Goal: Task Accomplishment & Management: Use online tool/utility

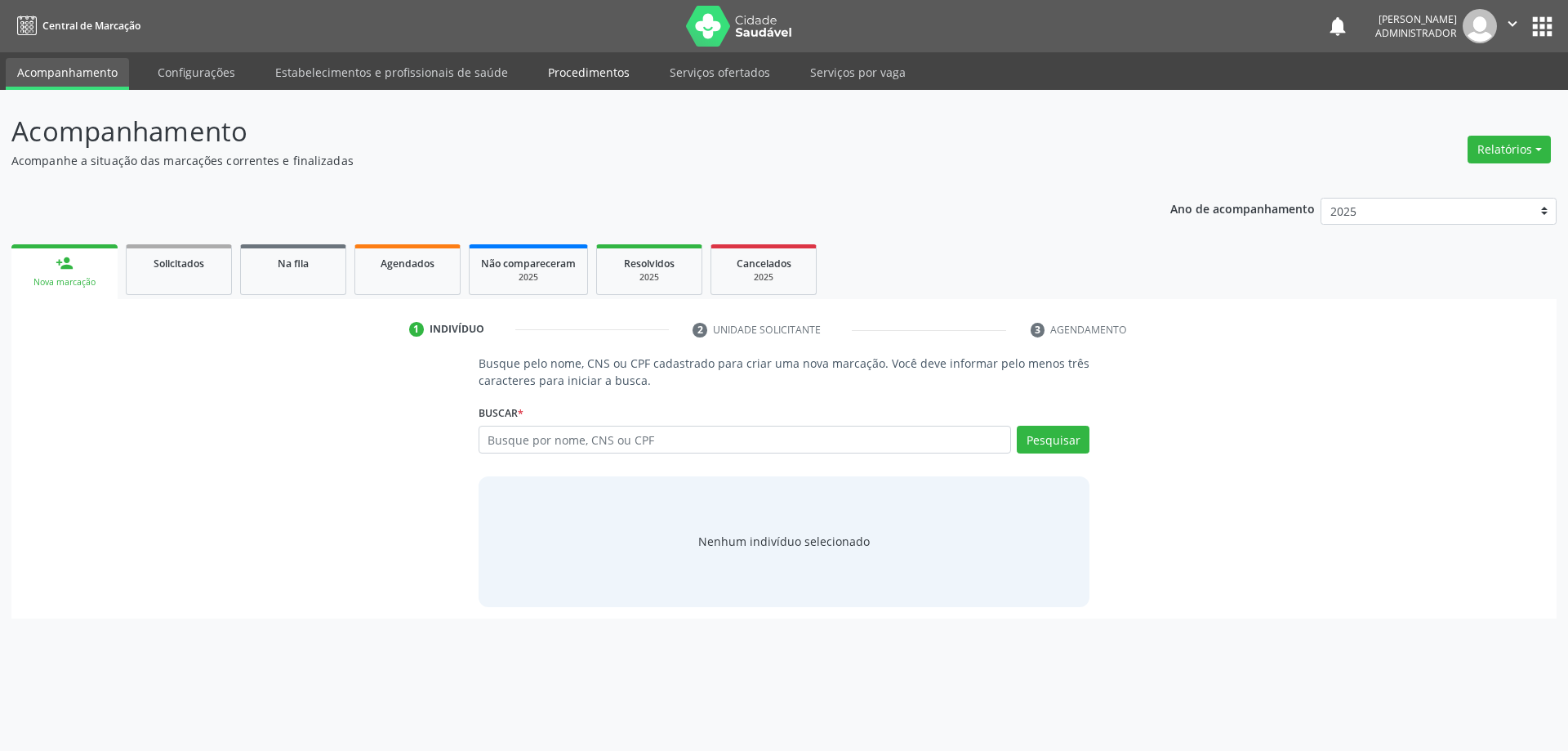
click at [583, 70] on link "Procedimentos" at bounding box center [588, 72] width 104 height 29
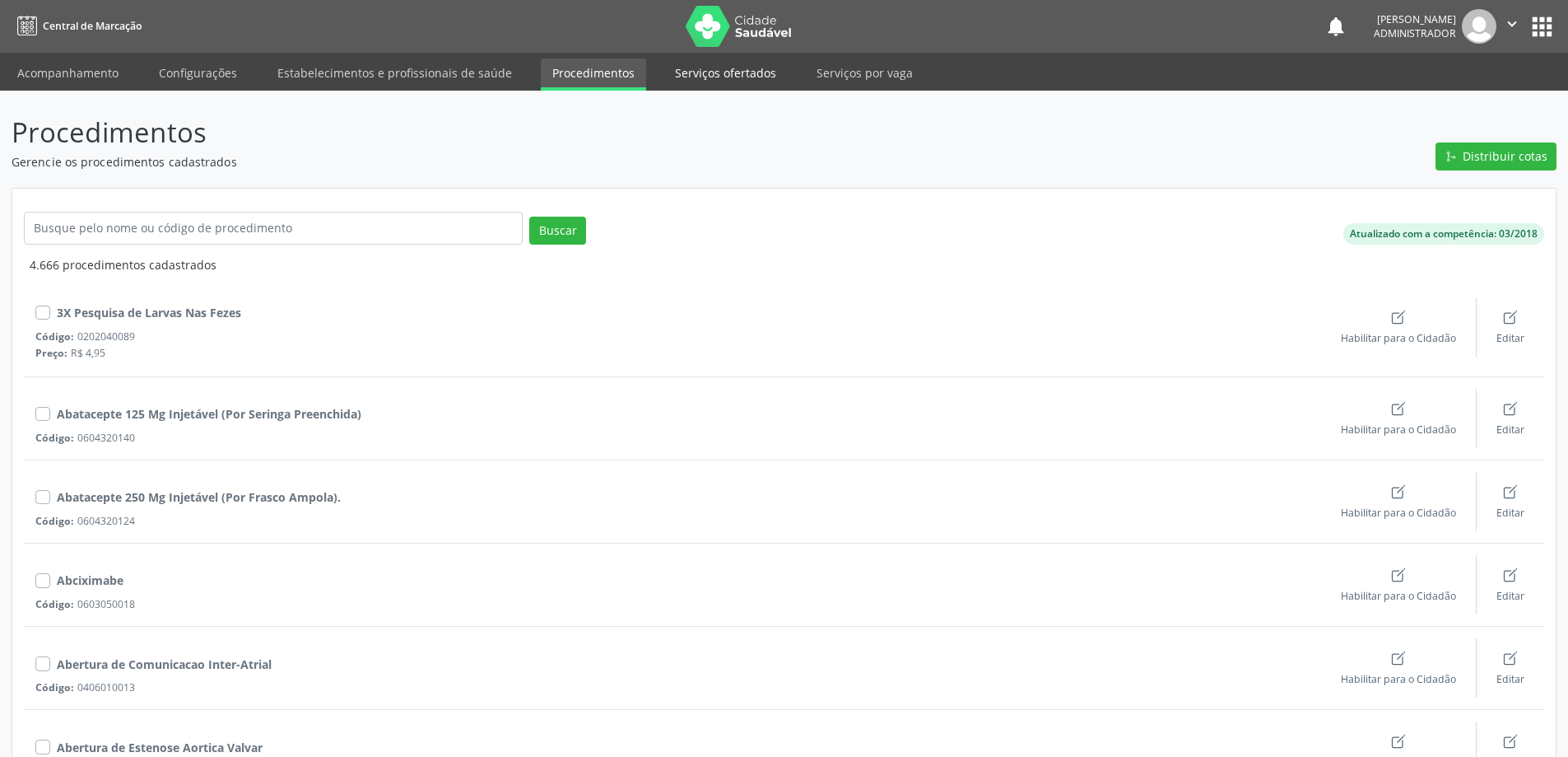
click at [724, 74] on link "Serviços ofertados" at bounding box center [725, 73] width 124 height 29
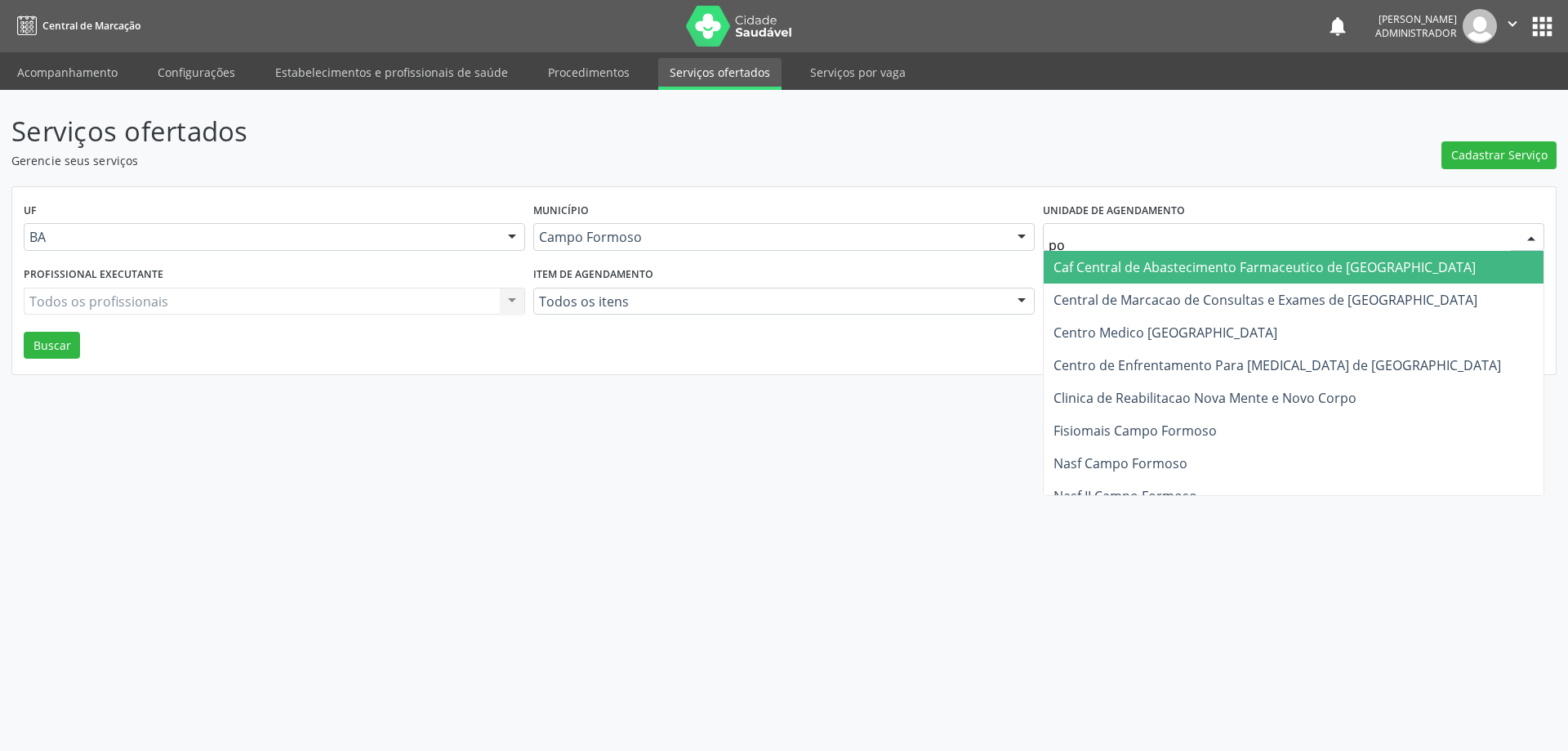
type input "pol"
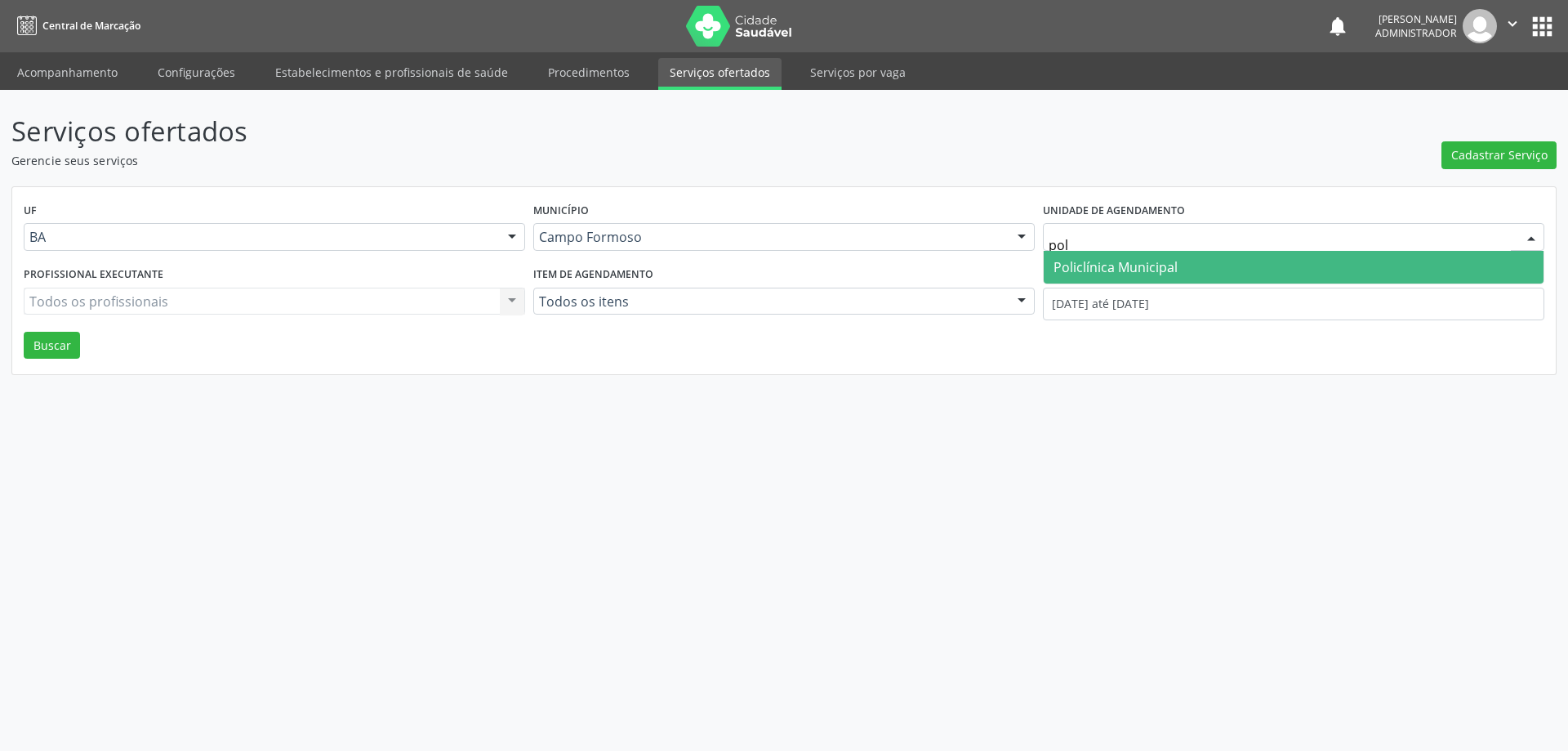
click at [1136, 256] on span "Policlínica Municipal" at bounding box center [1293, 267] width 500 height 33
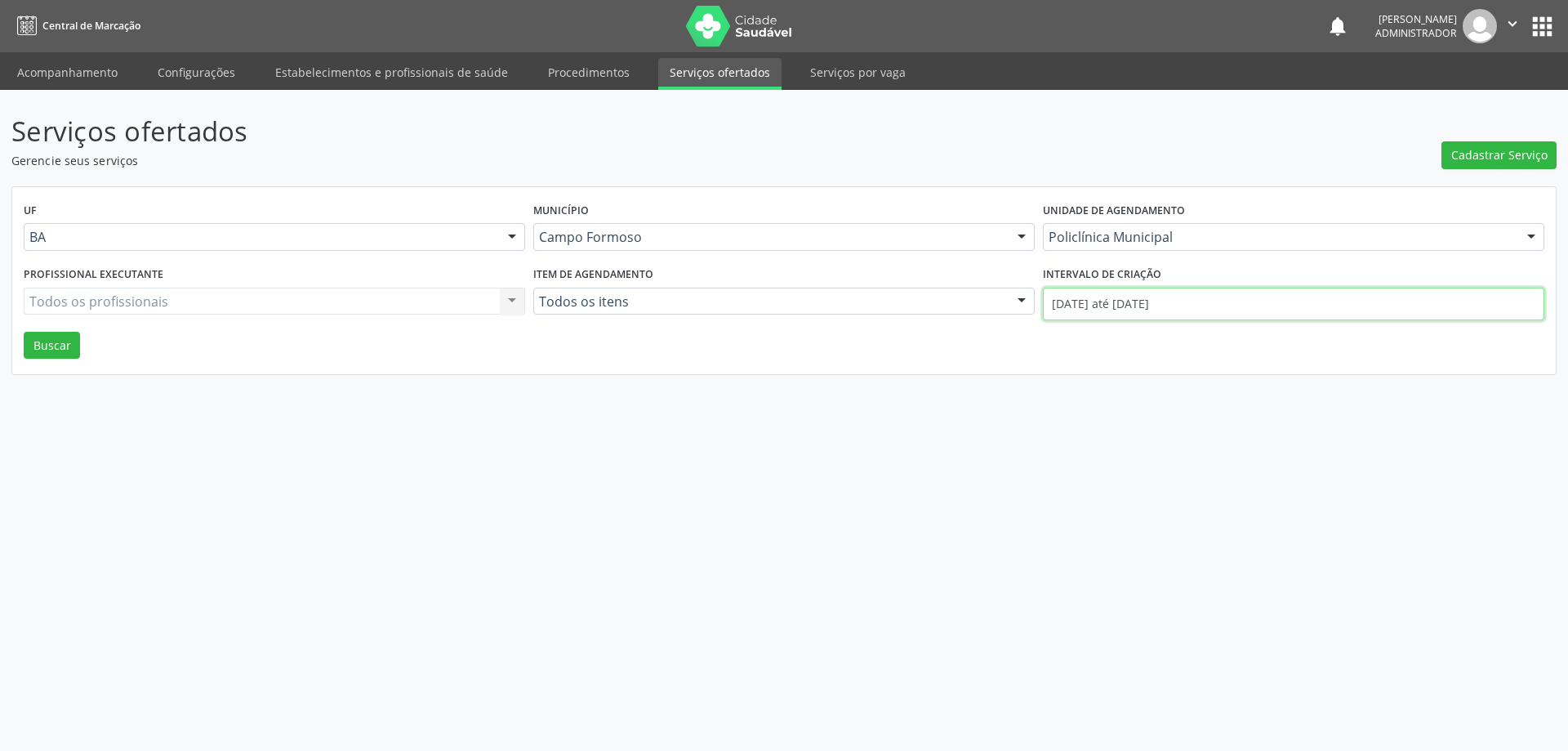
click at [1136, 304] on input "01/10/2025 até 13/10/2025" at bounding box center [1293, 304] width 502 height 33
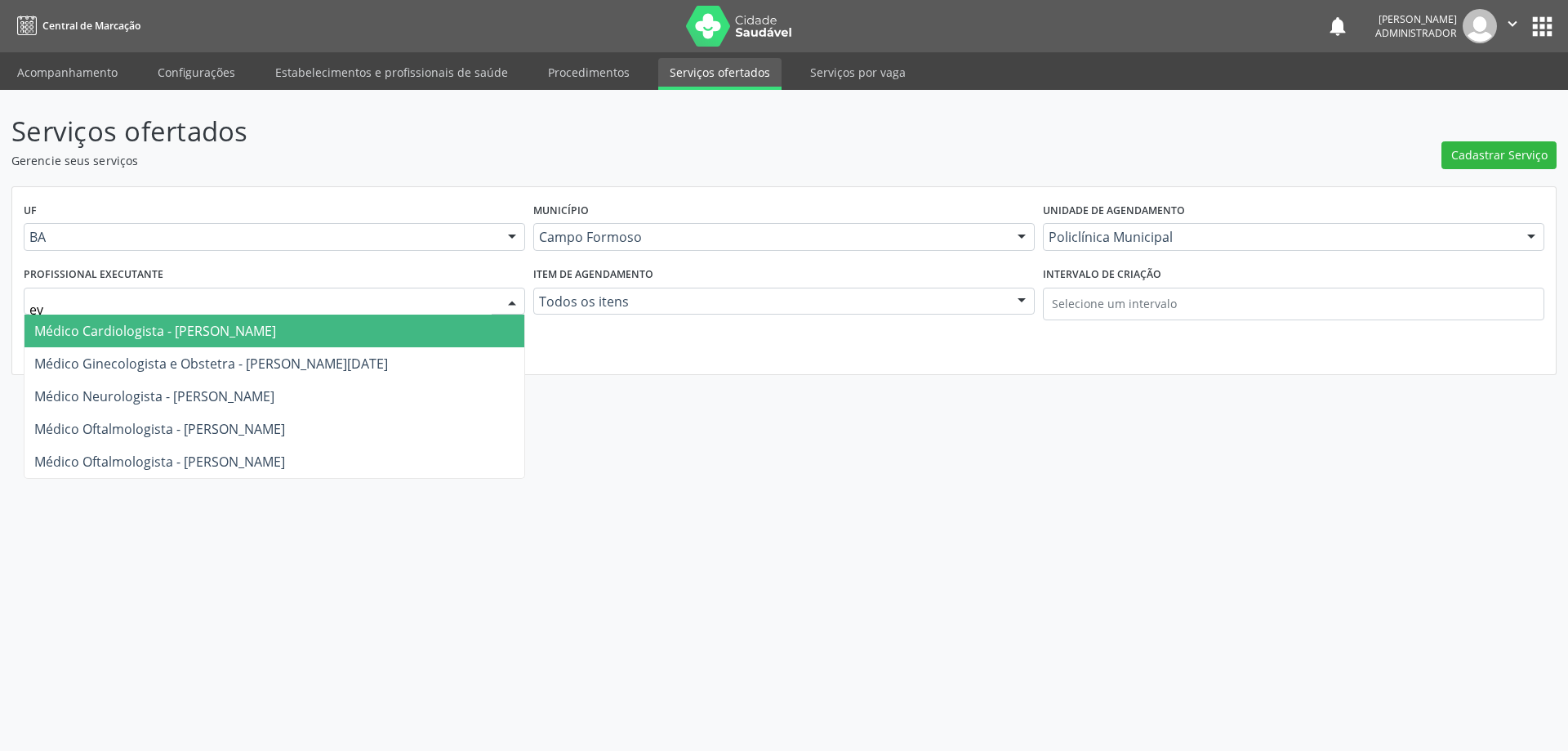
type input "eve"
click at [145, 341] on span "Médico Cardiologista - Everson Marcos Matt" at bounding box center [274, 331] width 500 height 33
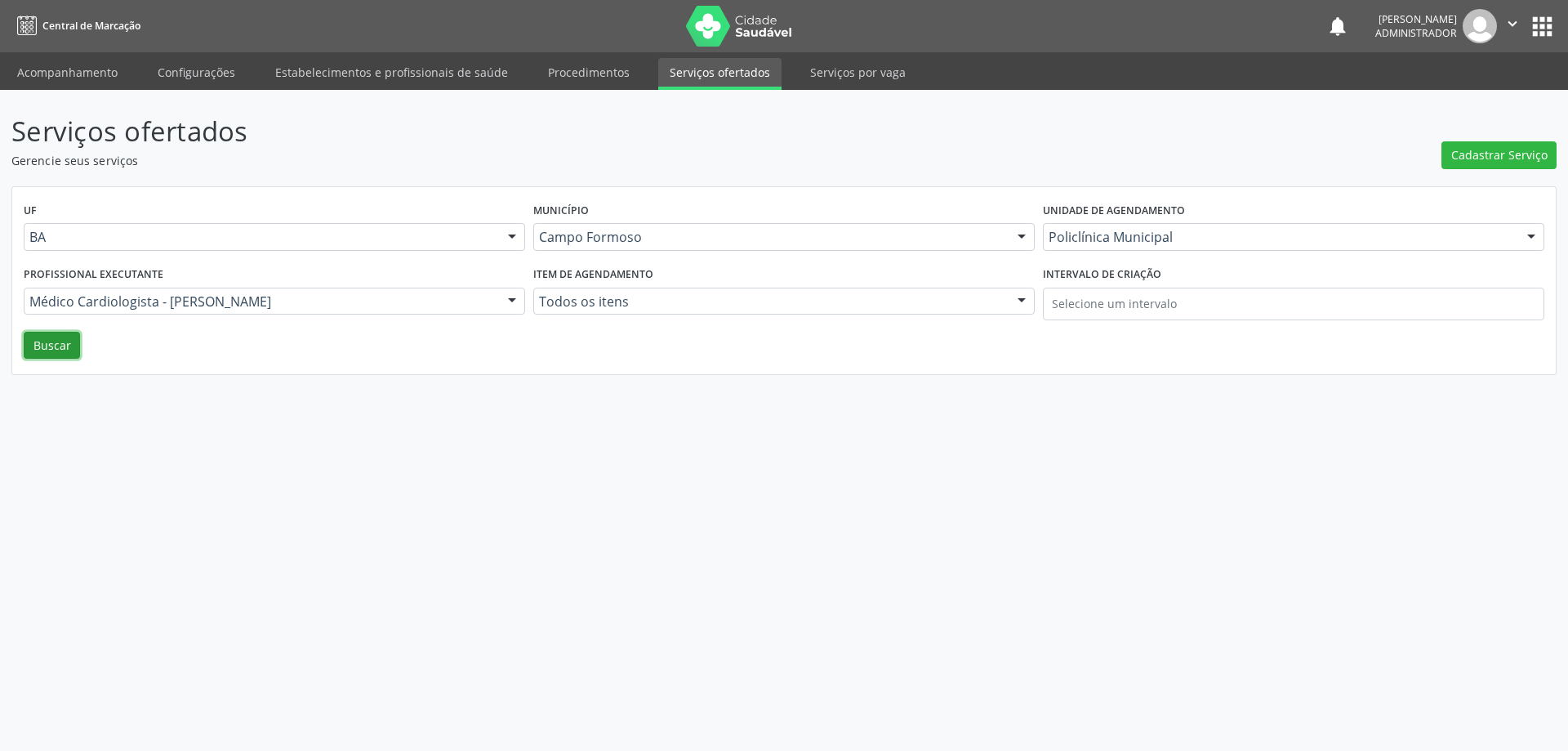
click at [63, 349] on button "Buscar" at bounding box center [51, 346] width 56 height 28
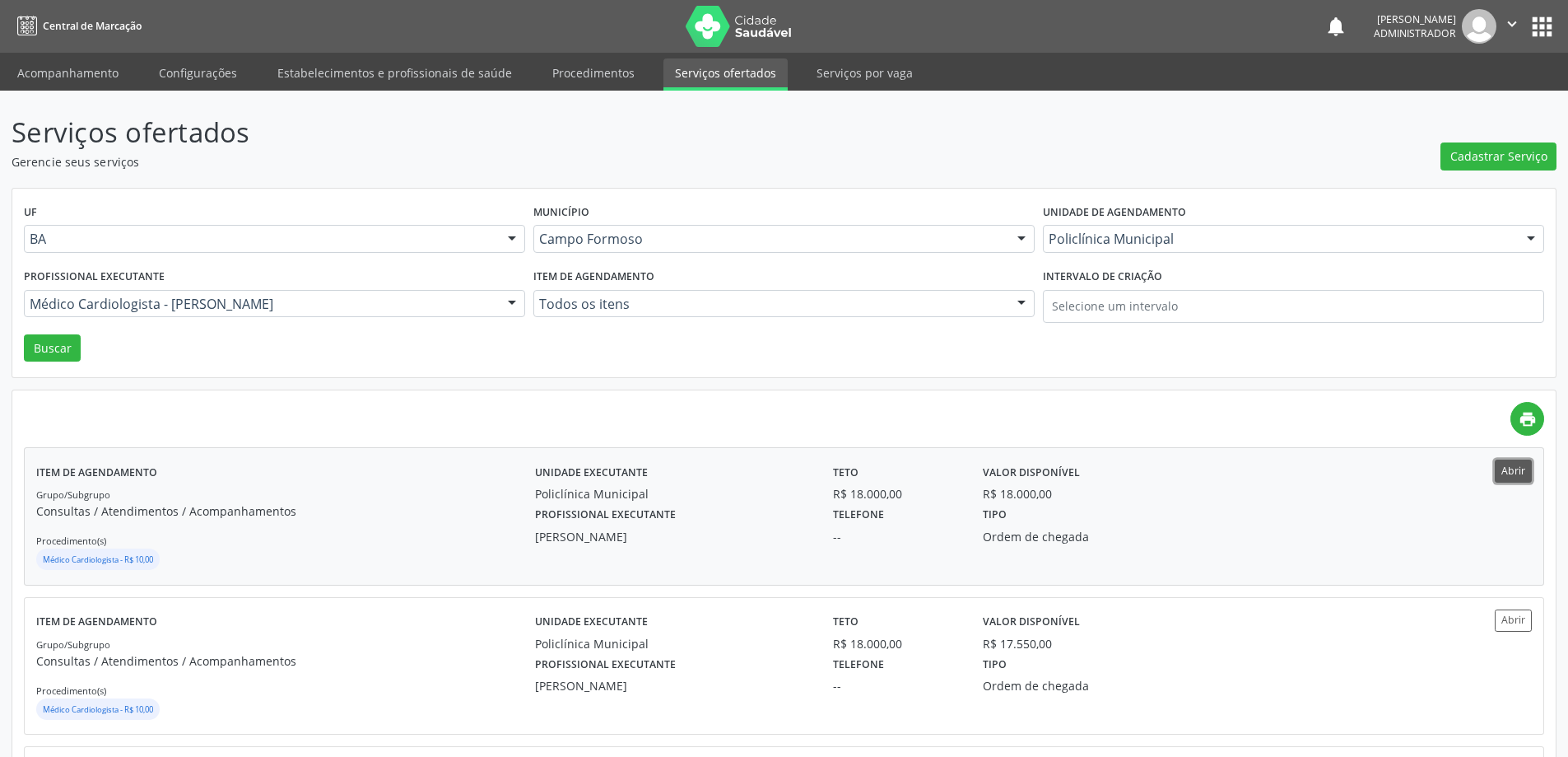
click at [1498, 473] on button "Abrir" at bounding box center [1513, 470] width 37 height 22
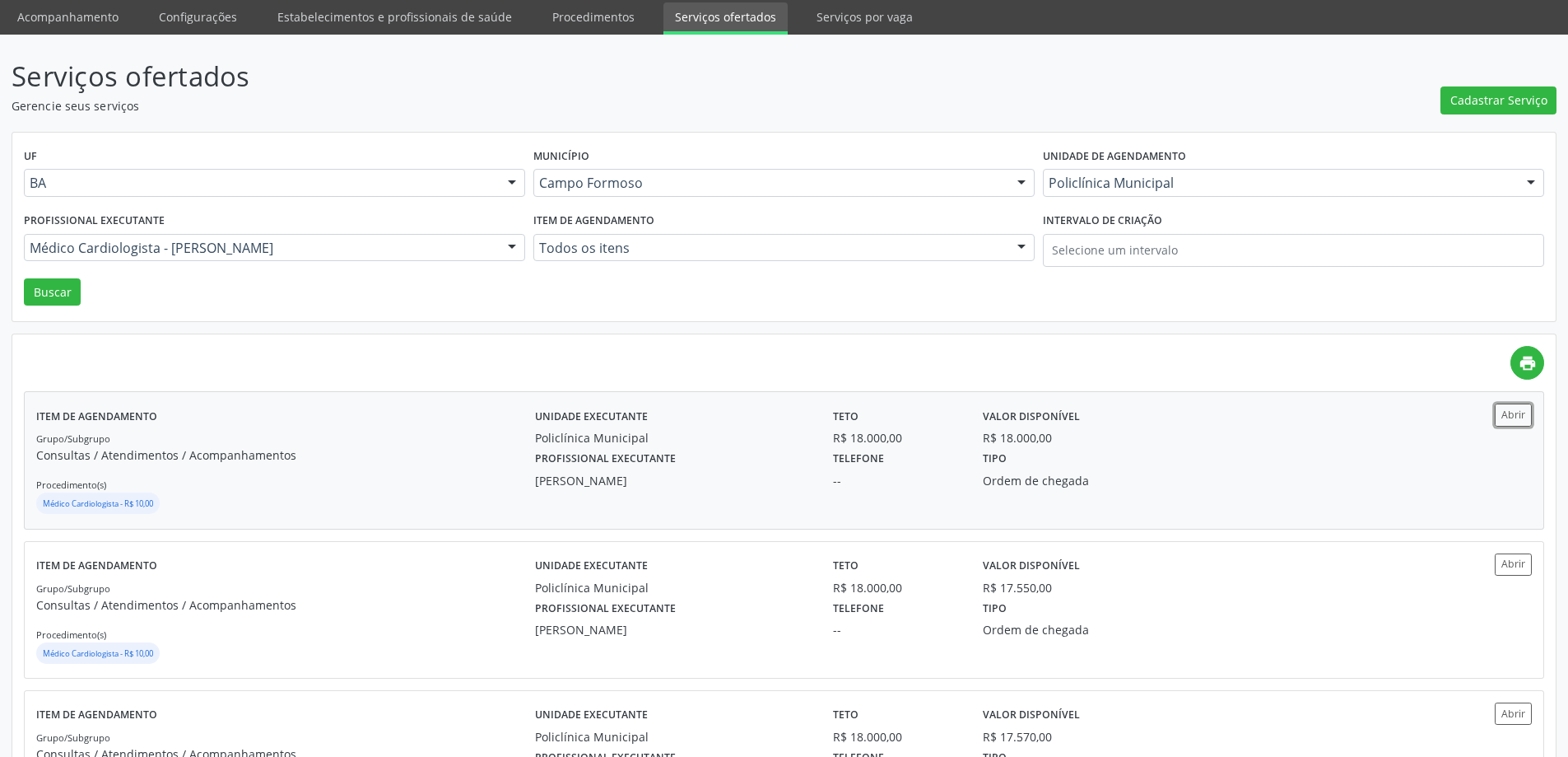
scroll to position [82, 0]
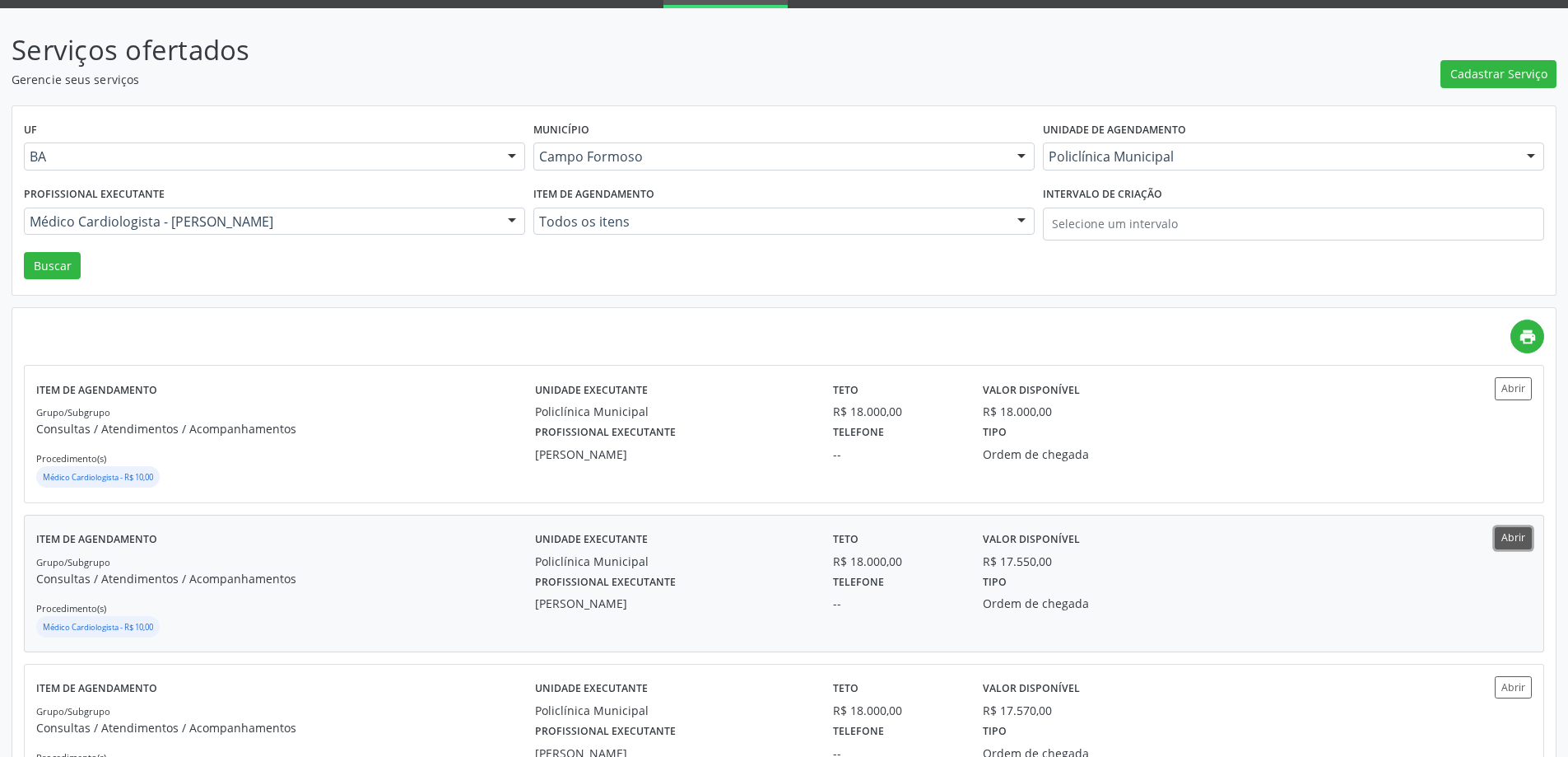
click at [1508, 536] on button "Abrir" at bounding box center [1513, 537] width 37 height 22
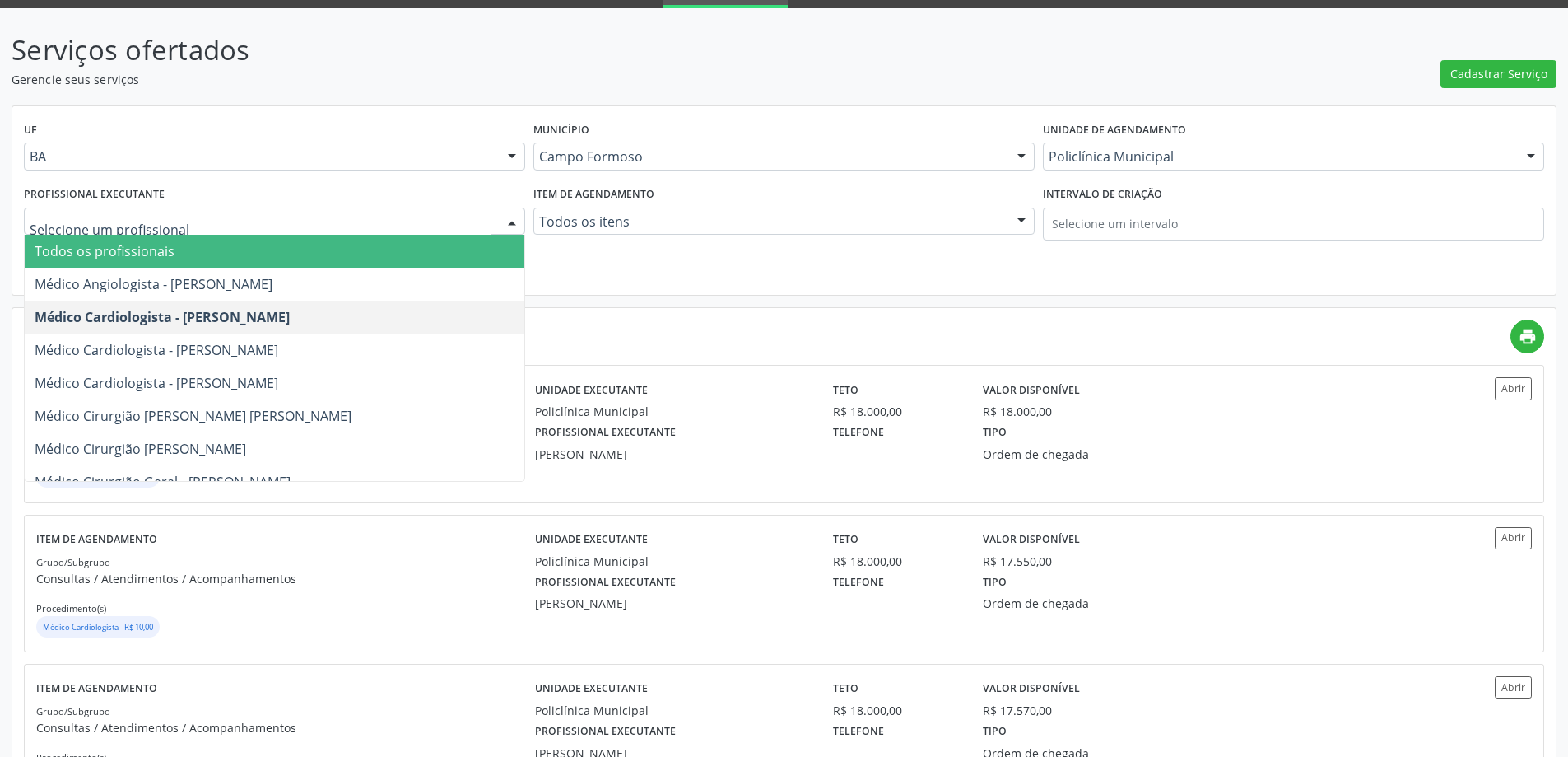
click at [326, 233] on div at bounding box center [274, 222] width 501 height 28
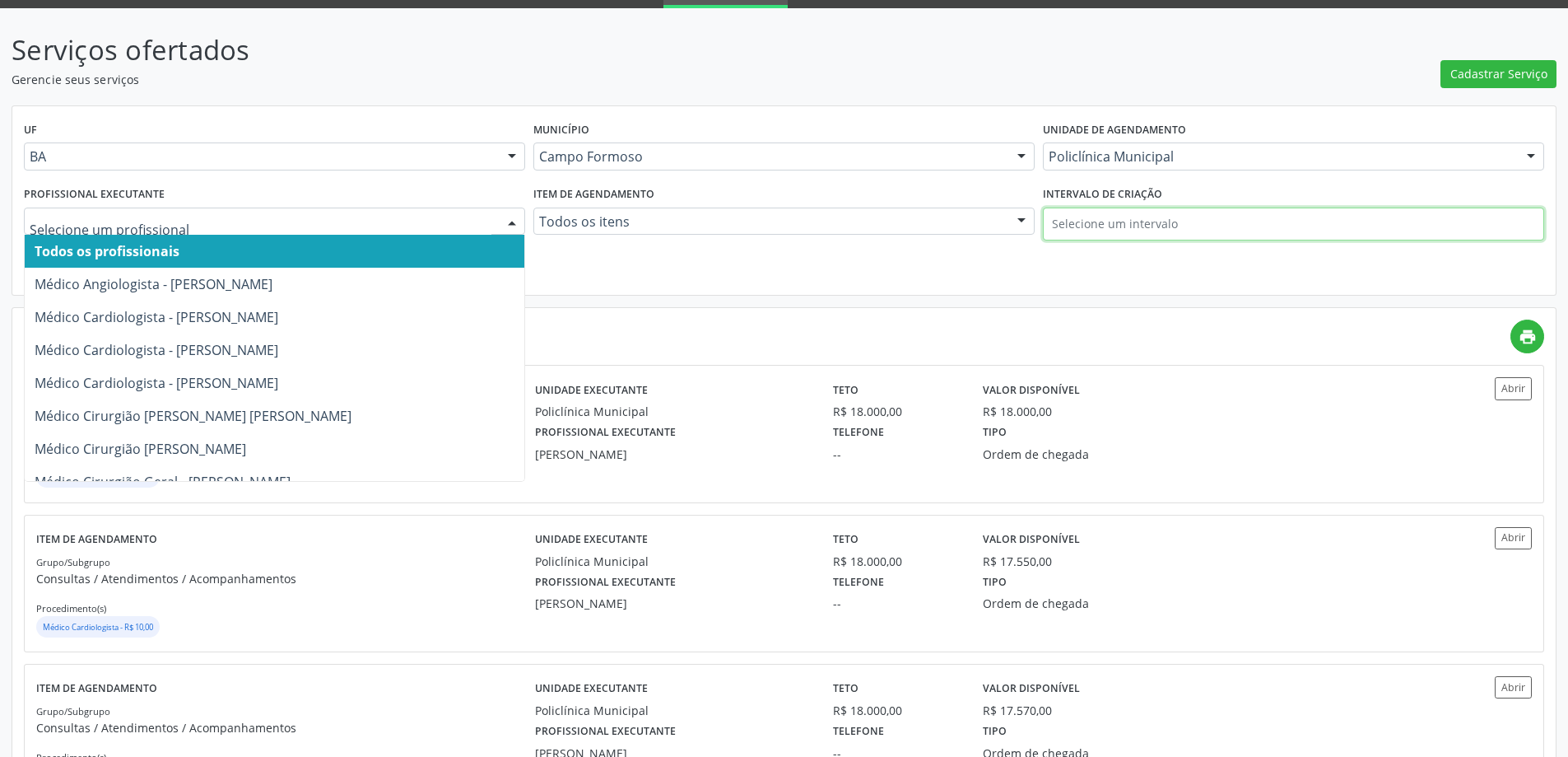
click at [1137, 221] on input "text" at bounding box center [1294, 224] width 501 height 33
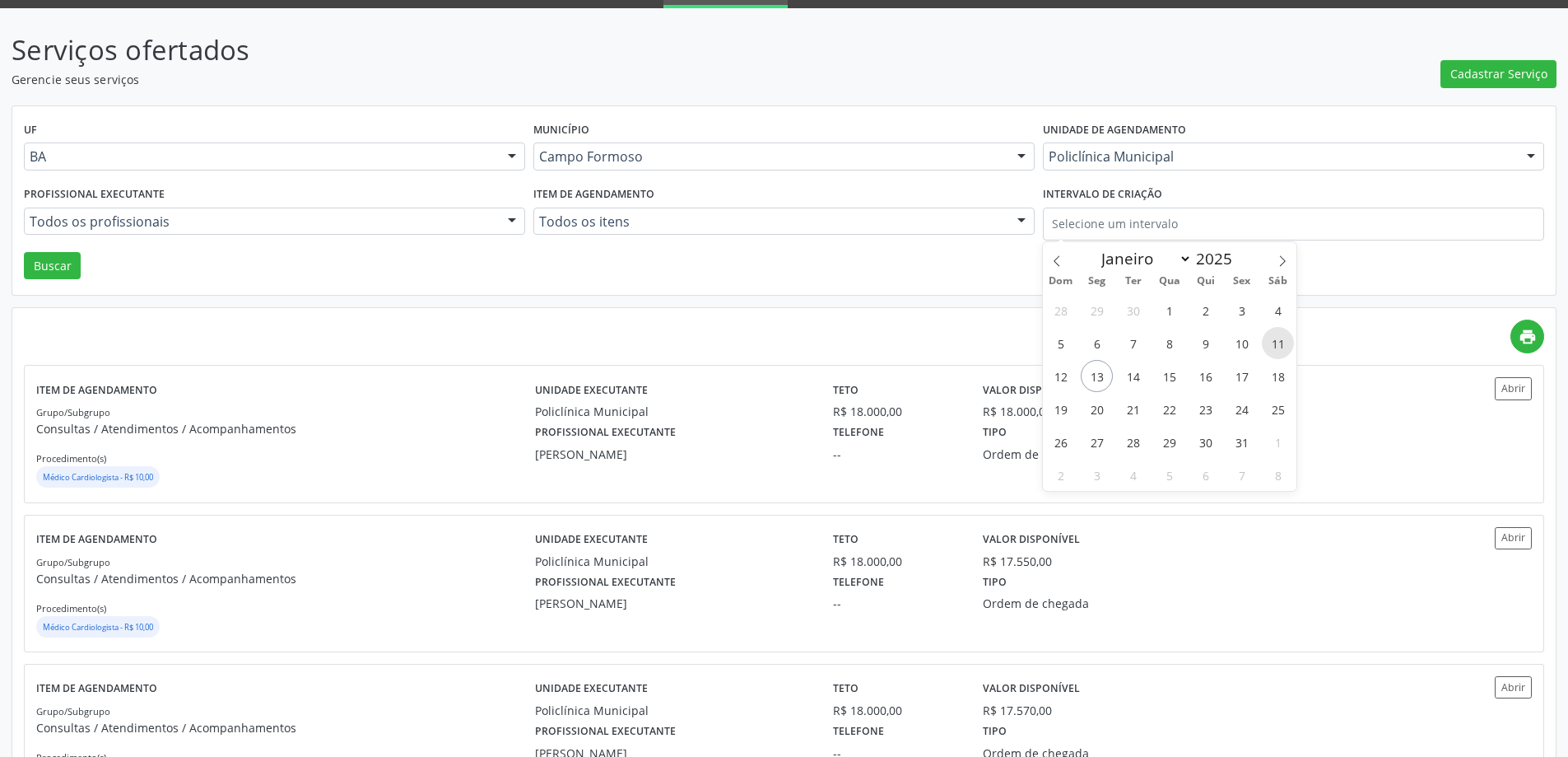
click at [1270, 341] on span "11" at bounding box center [1278, 343] width 32 height 32
type input "11/10/2025"
click at [1269, 341] on span "11" at bounding box center [1278, 343] width 32 height 32
click at [65, 272] on button "Buscar" at bounding box center [52, 266] width 57 height 28
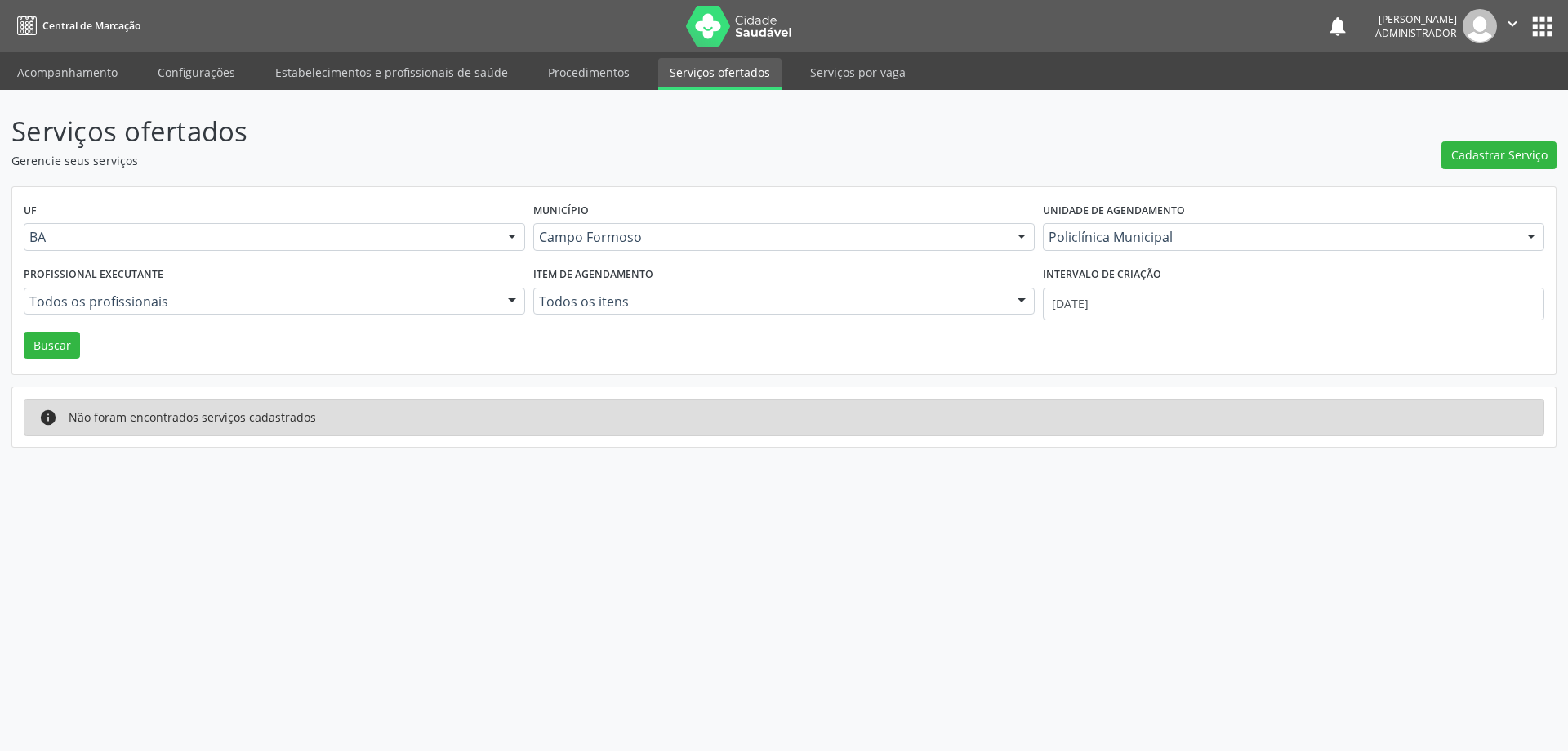
click at [112, 309] on div "Todos os profissionais" at bounding box center [274, 302] width 502 height 28
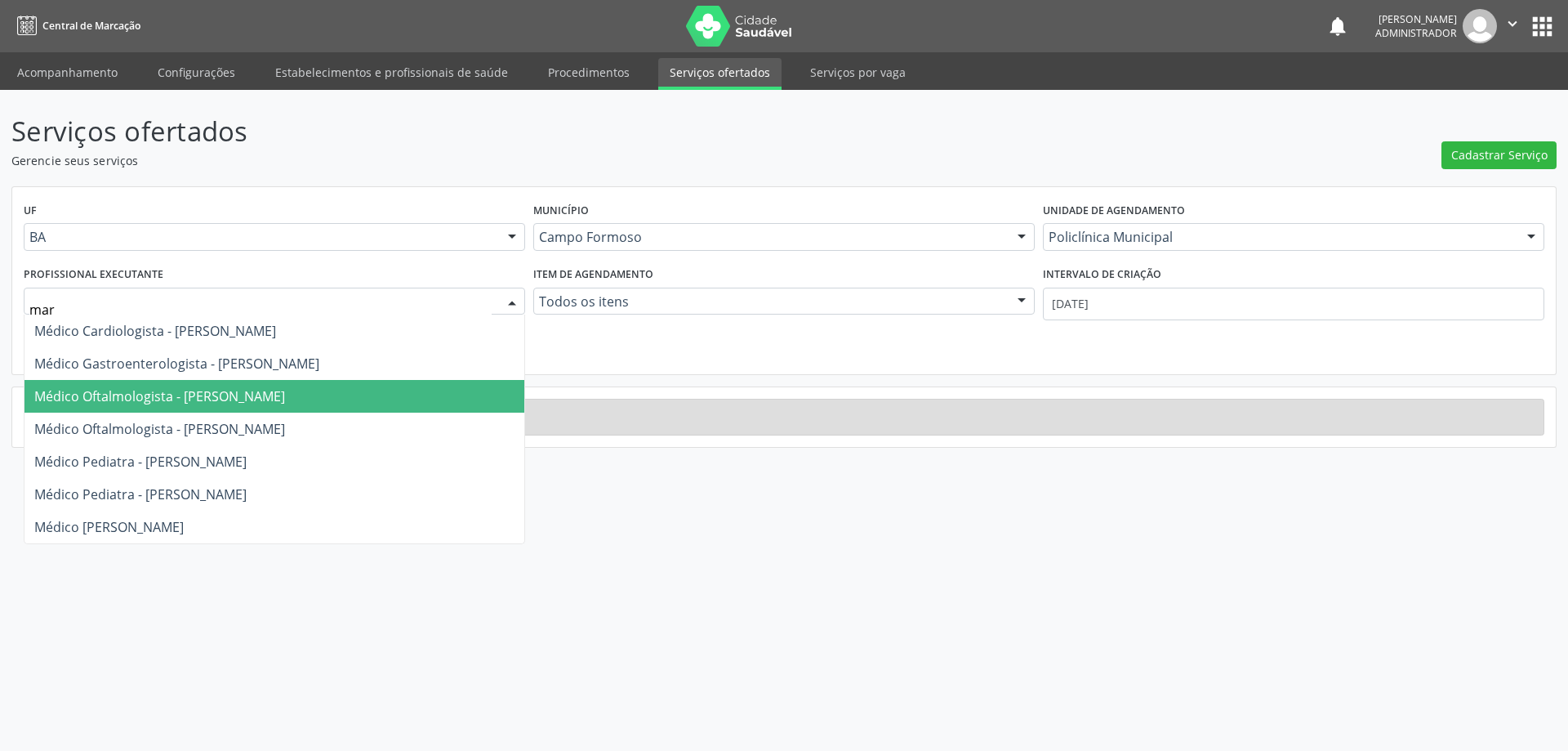
click at [147, 406] on span "Médico Oftalmologista - Maria Lusinete Neves Varjão" at bounding box center [274, 396] width 500 height 33
type input "mar"
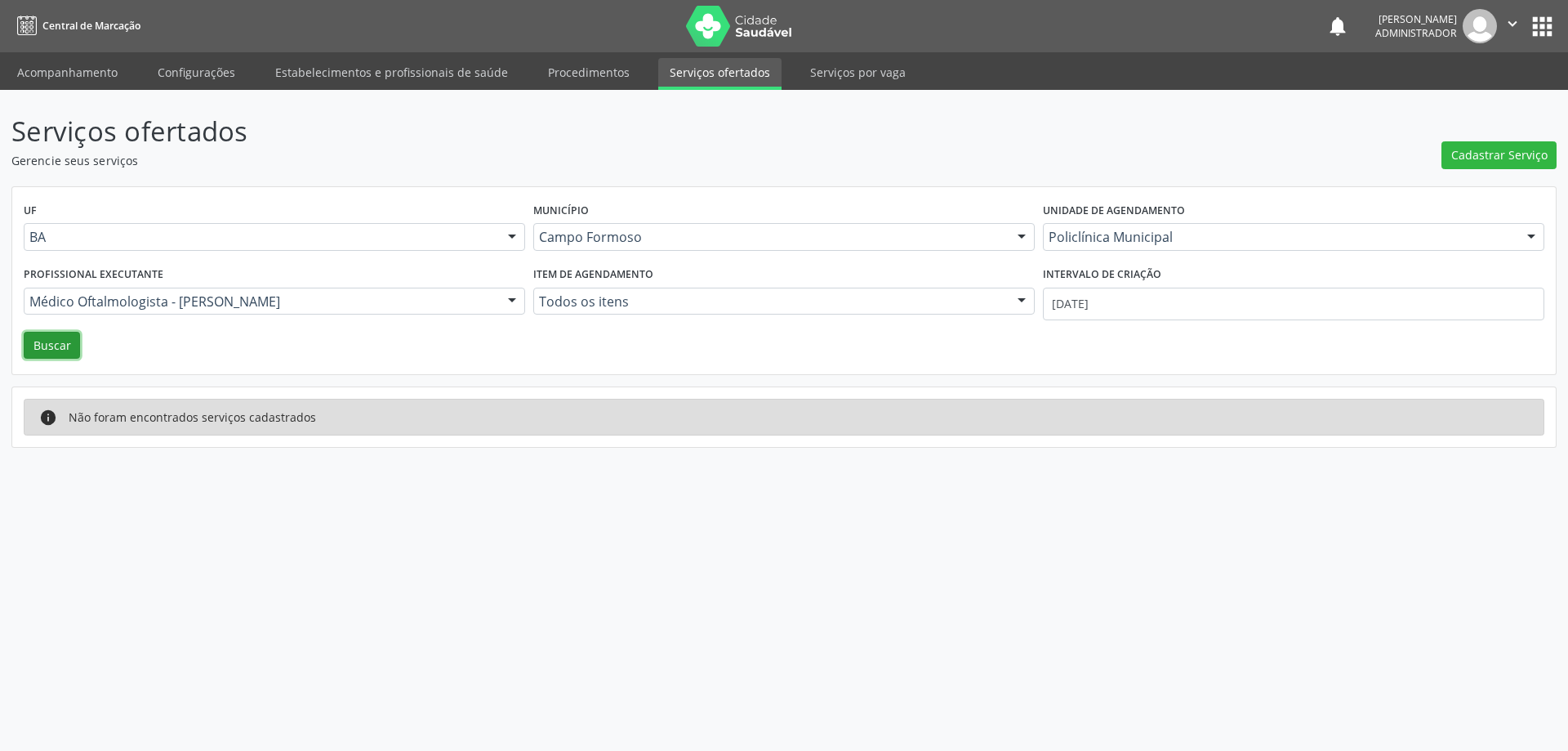
click at [52, 346] on button "Buscar" at bounding box center [51, 346] width 56 height 28
click at [262, 312] on div "Médico Oftalmologista - Maria Lusinete Neves Varjão" at bounding box center [274, 302] width 502 height 28
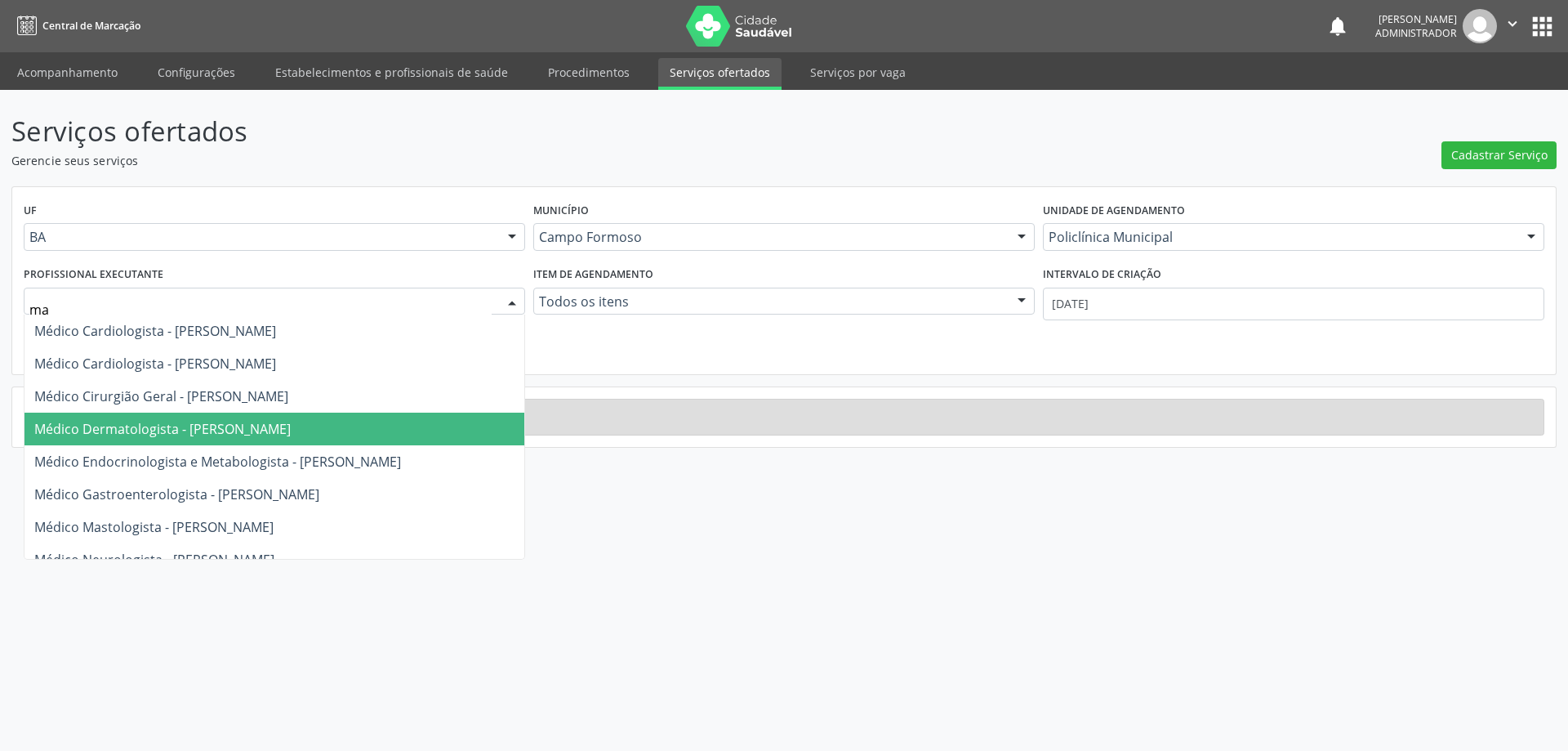
type input "mar"
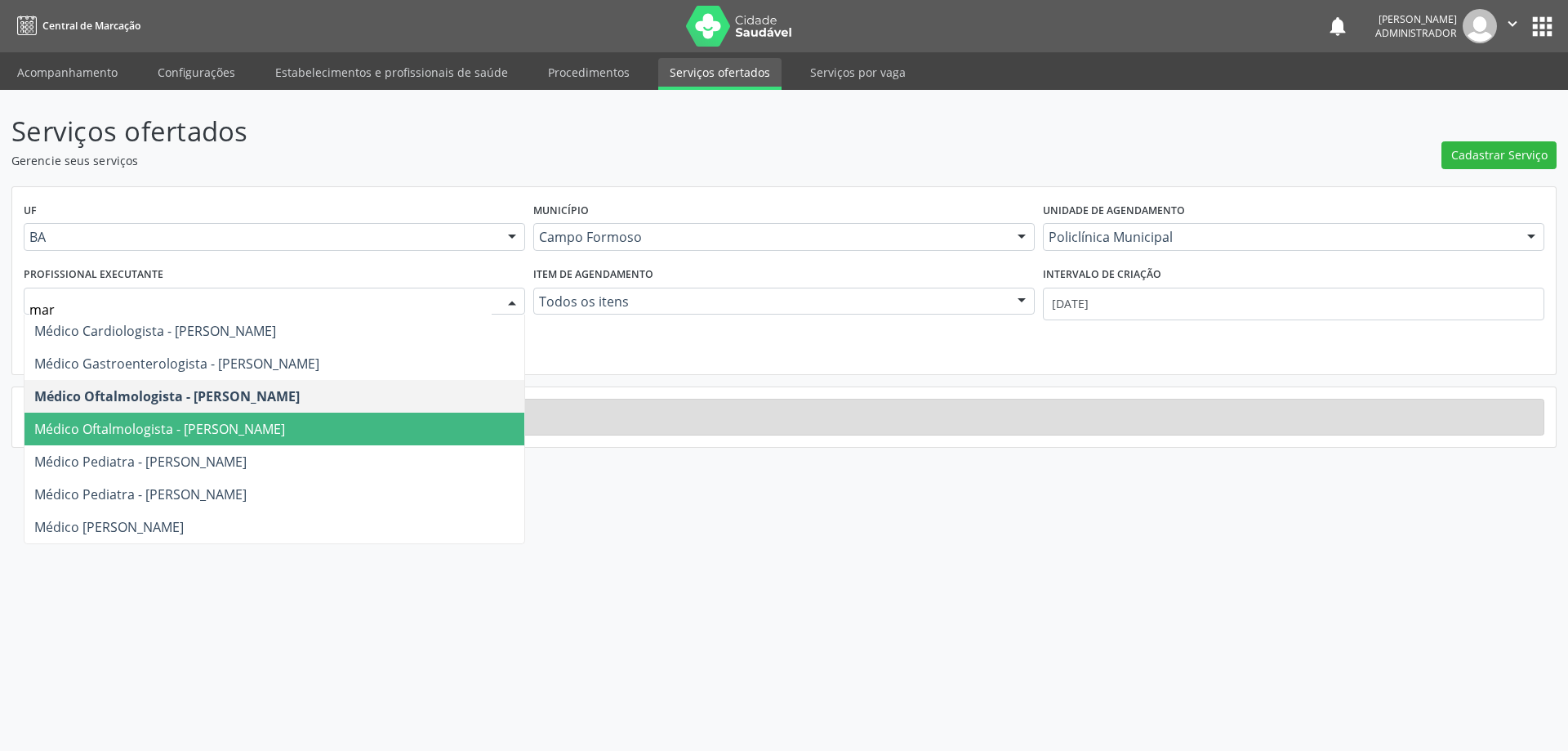
click at [256, 435] on span "Médico Oftalmologista - Marlucia Neves Varjão" at bounding box center [159, 429] width 250 height 18
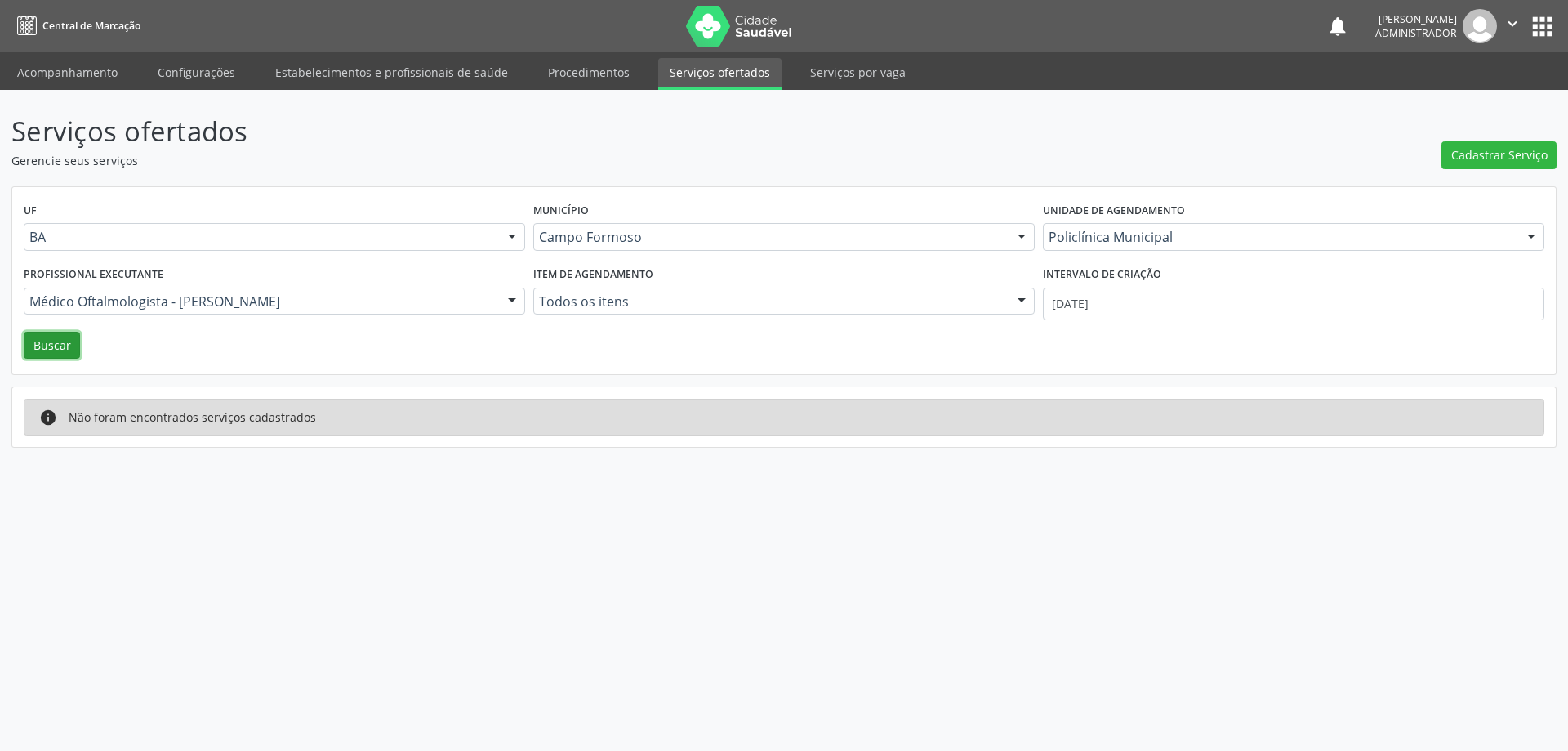
click at [65, 352] on button "Buscar" at bounding box center [51, 346] width 56 height 28
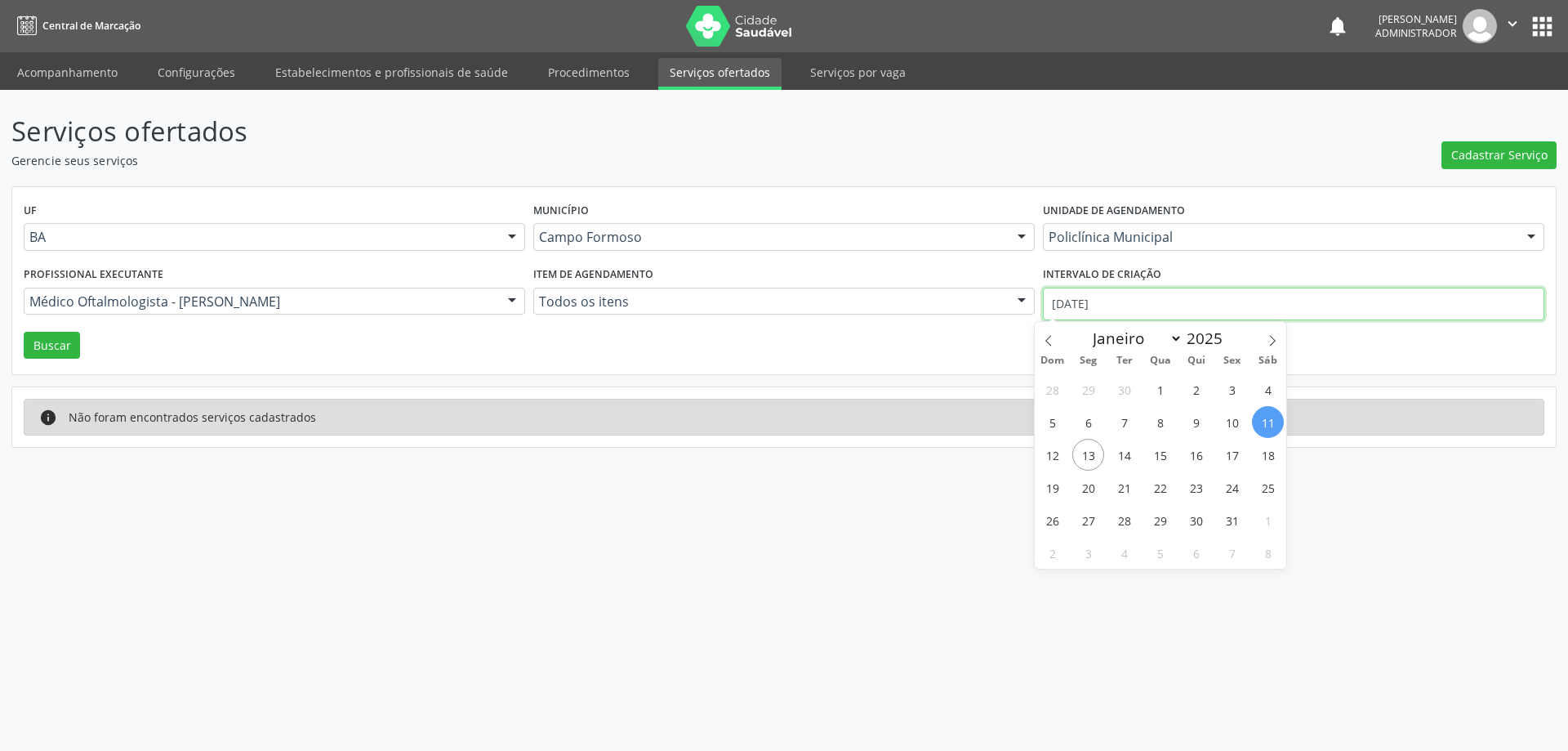
click at [1255, 304] on input "11/10/2025" at bounding box center [1293, 304] width 502 height 33
click at [26, 344] on button "Buscar" at bounding box center [51, 346] width 56 height 28
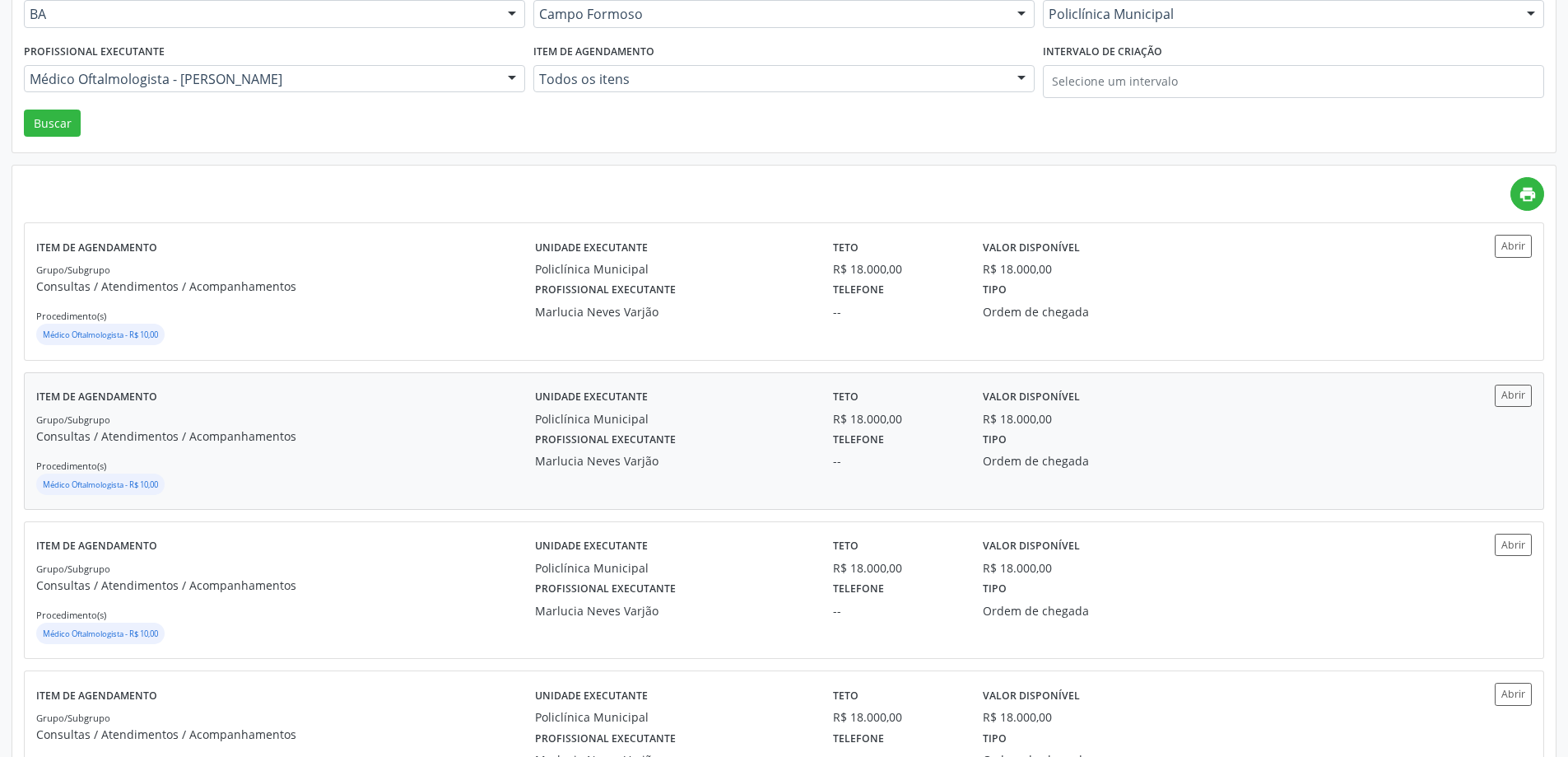
scroll to position [247, 0]
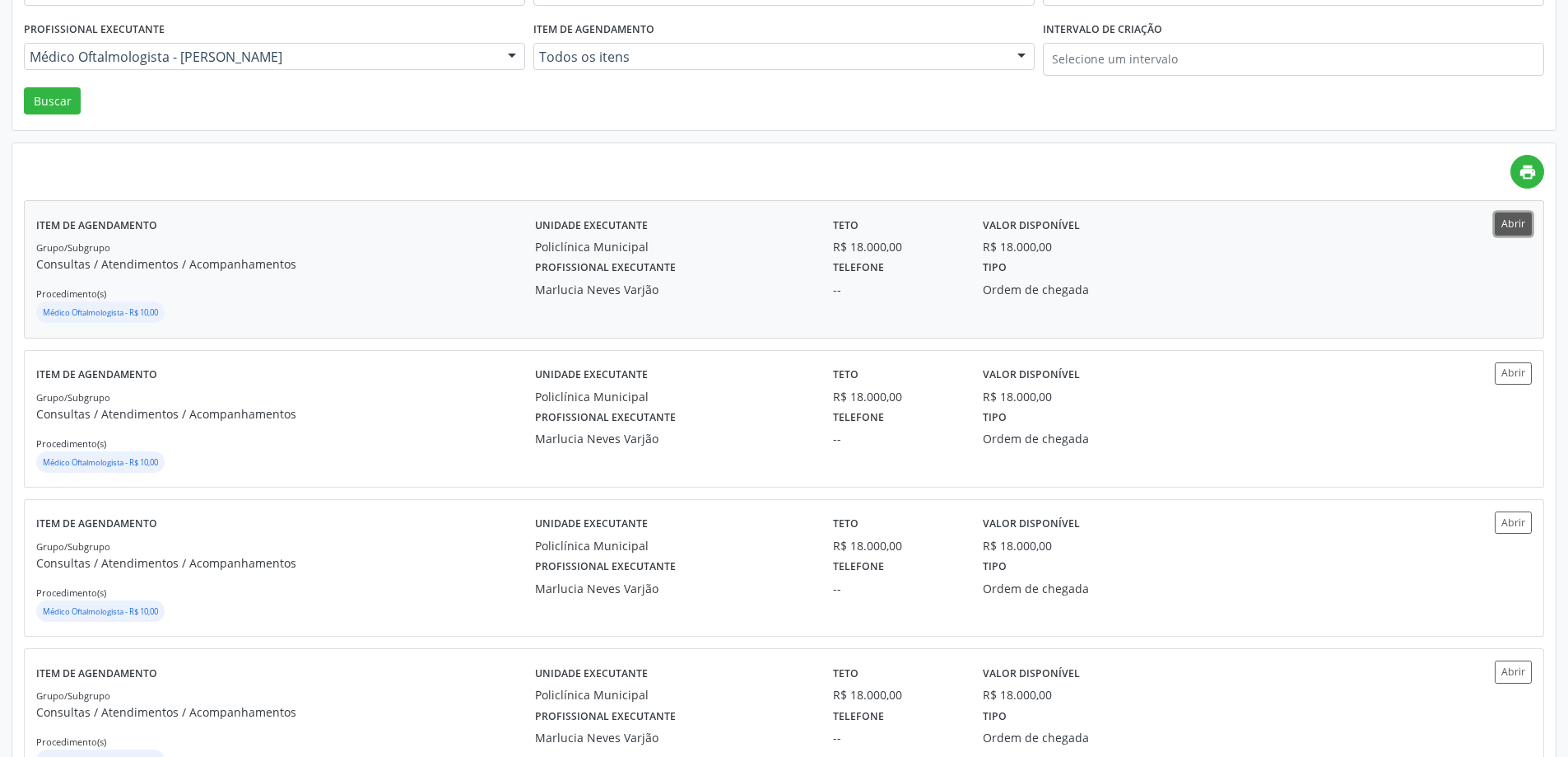
click at [1515, 233] on button "Abrir" at bounding box center [1513, 223] width 37 height 22
click at [1515, 378] on button "Abrir" at bounding box center [1513, 372] width 37 height 22
click at [1332, 612] on div "Unidade executante Policlínica Municipal Teto R$ 18.000,00 Valor disponível R$ …" at bounding box center [971, 568] width 872 height 113
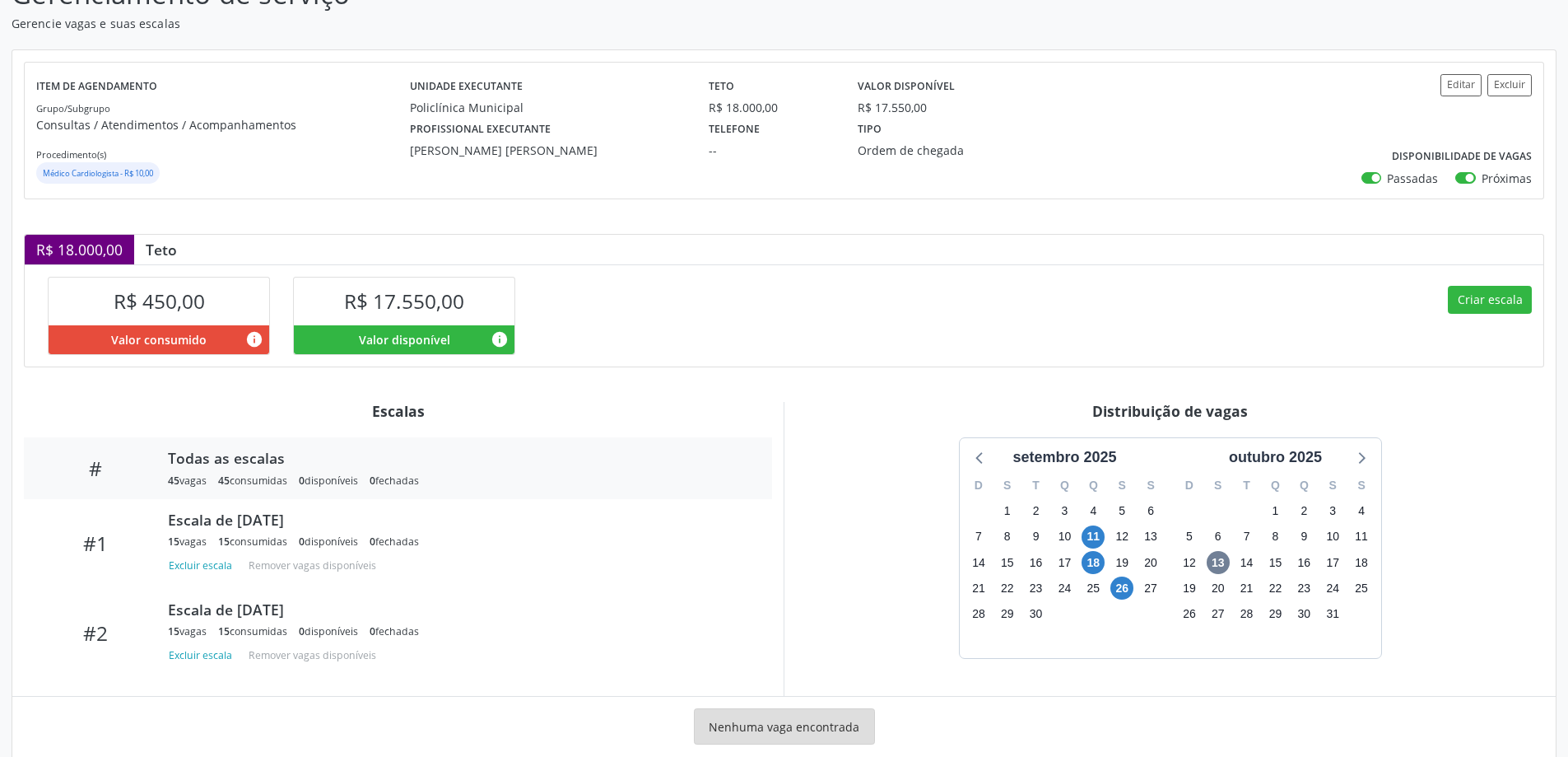
scroll to position [173, 0]
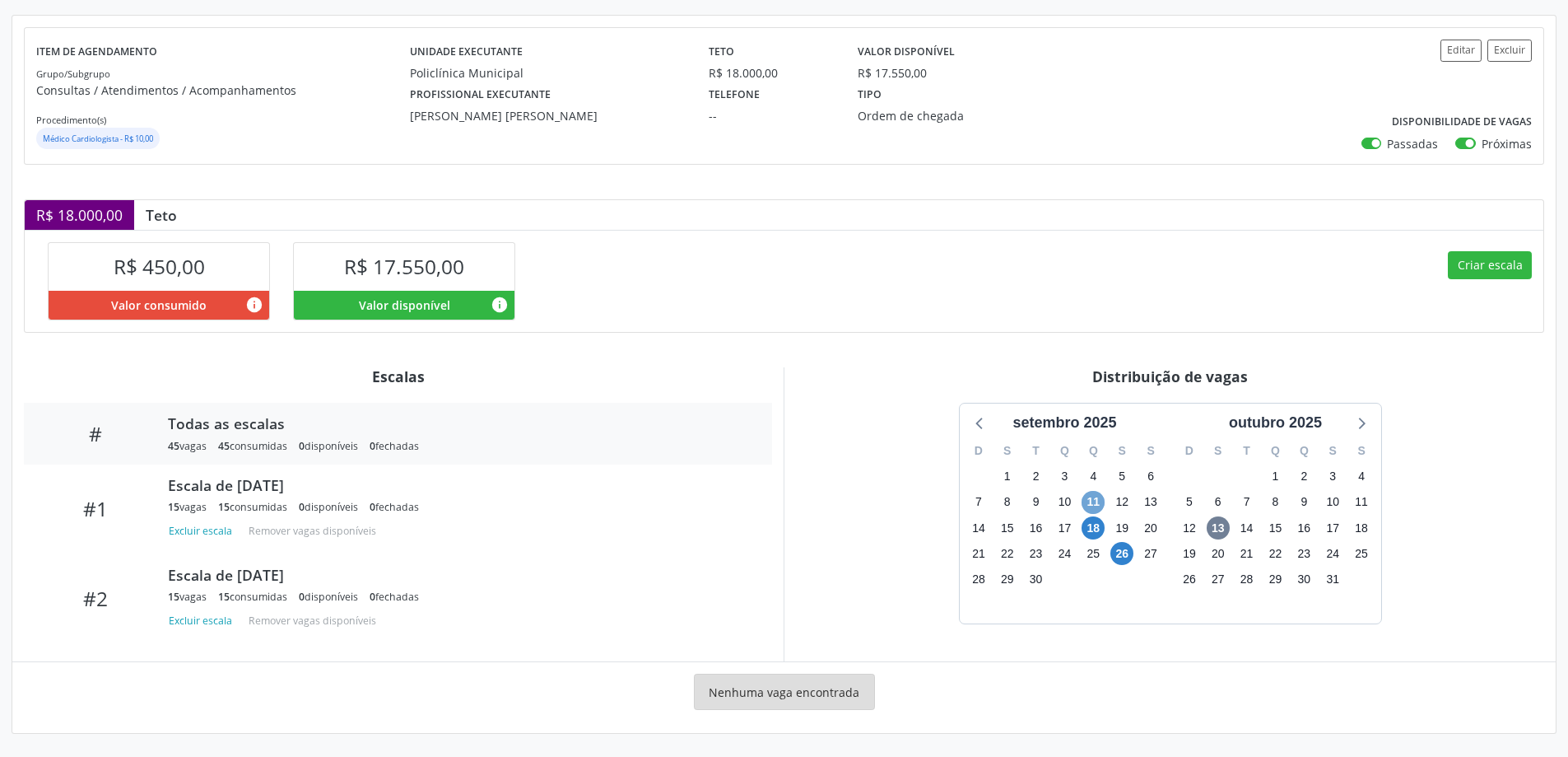
click at [1096, 499] on span "11" at bounding box center [1093, 502] width 23 height 23
click at [1120, 556] on span "26" at bounding box center [1122, 553] width 23 height 23
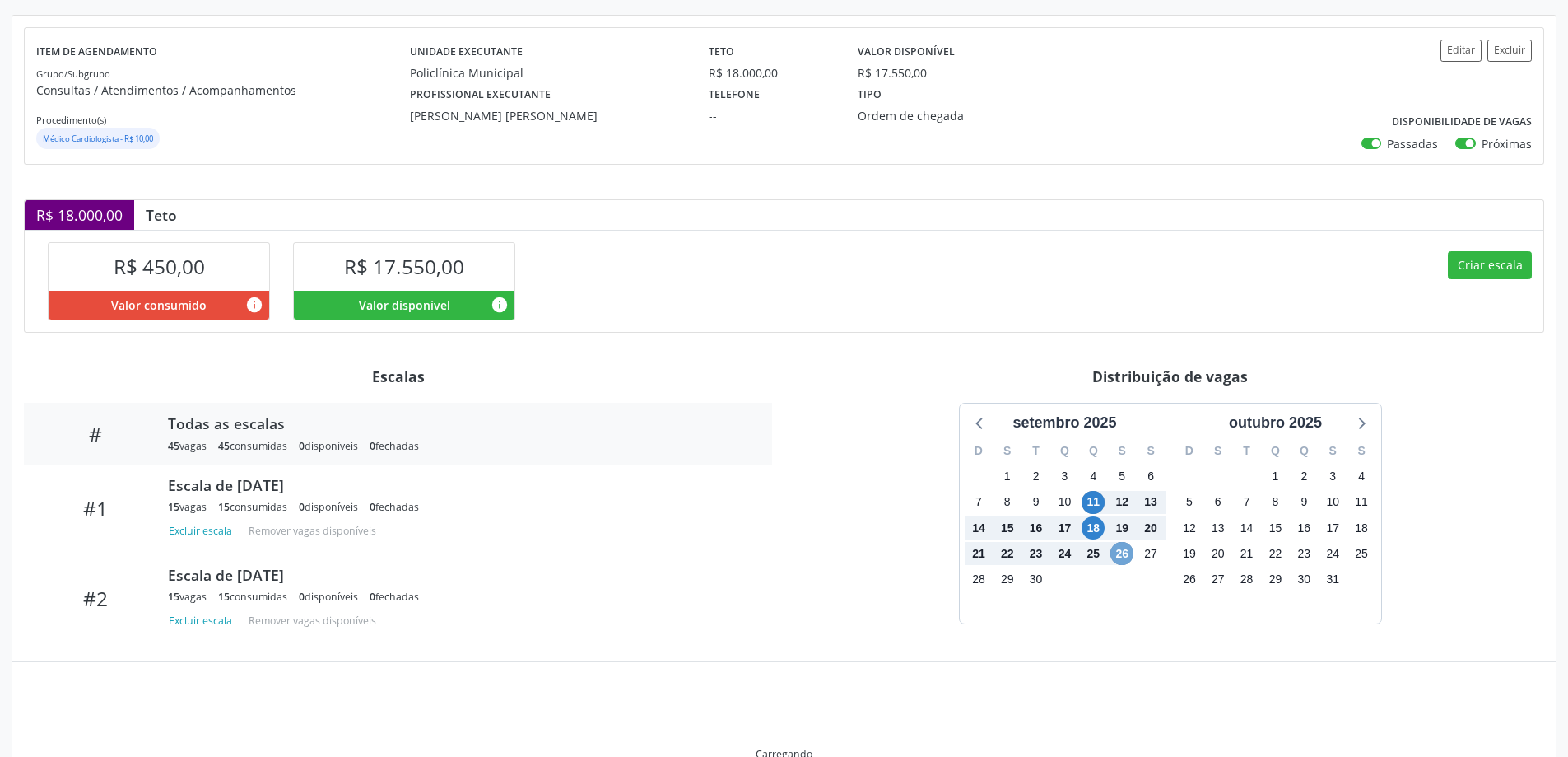
click at [1119, 555] on span "26" at bounding box center [1122, 553] width 23 height 23
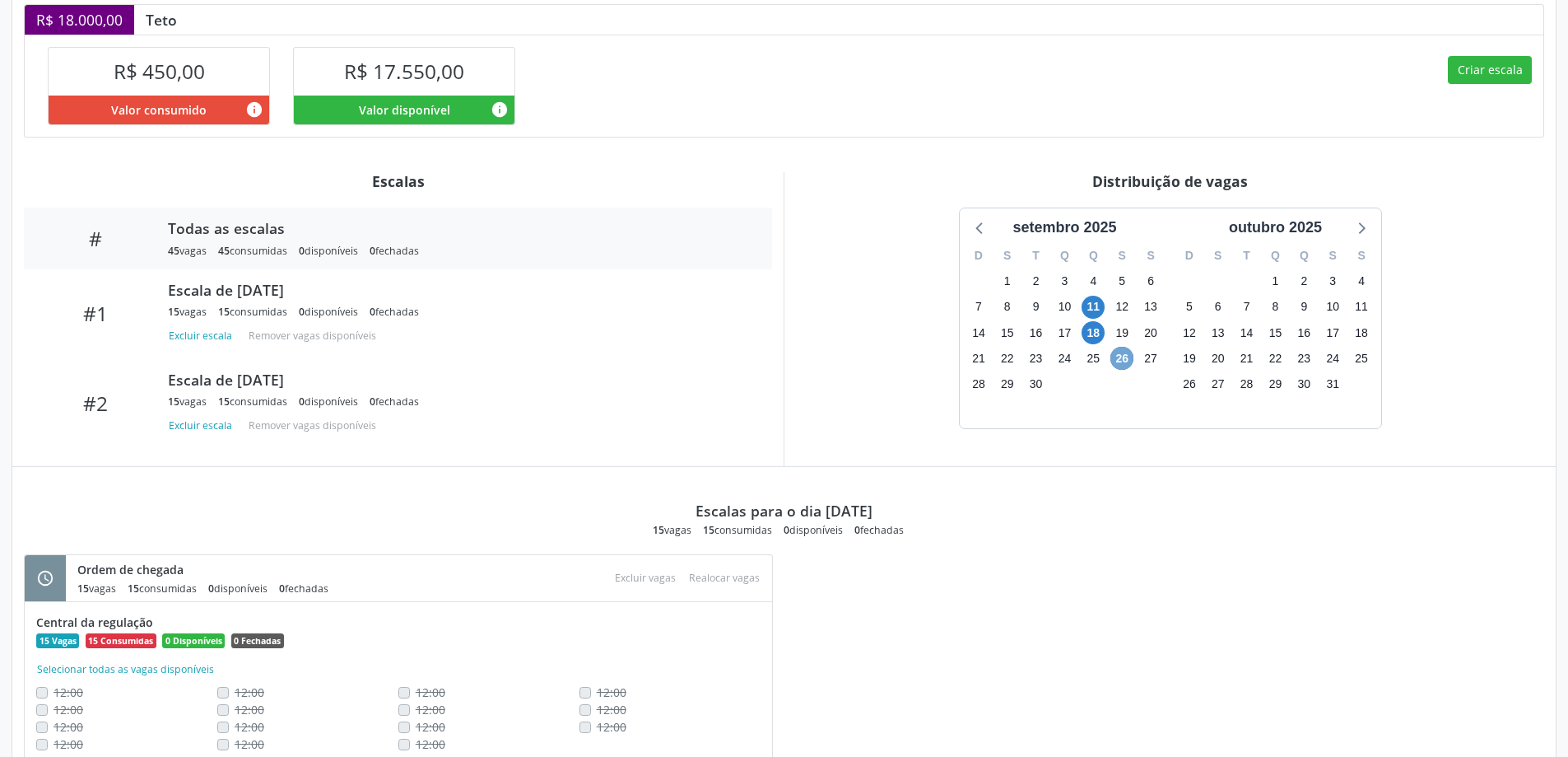
scroll to position [420, 0]
